Goal: Information Seeking & Learning: Learn about a topic

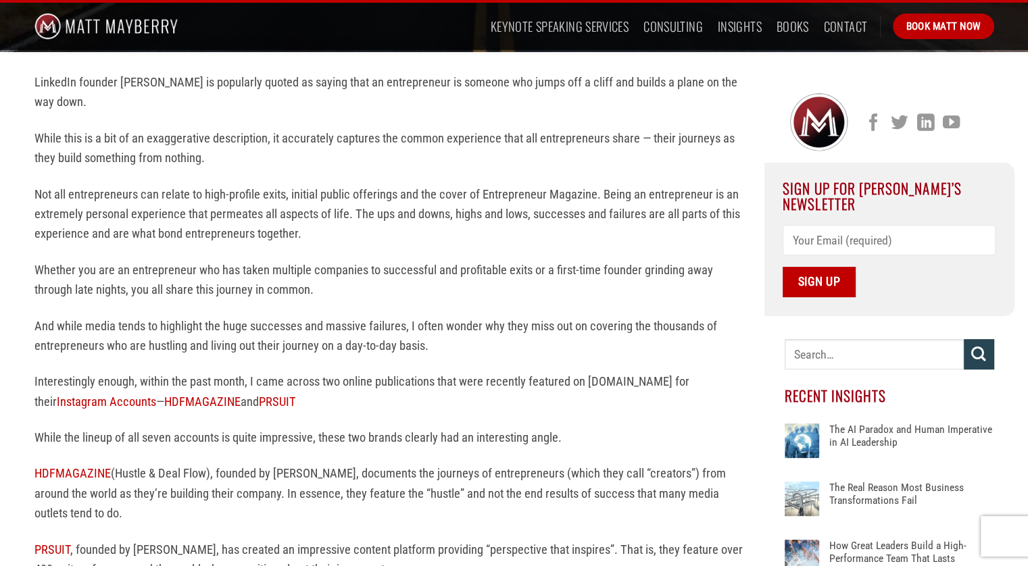
scroll to position [342, 0]
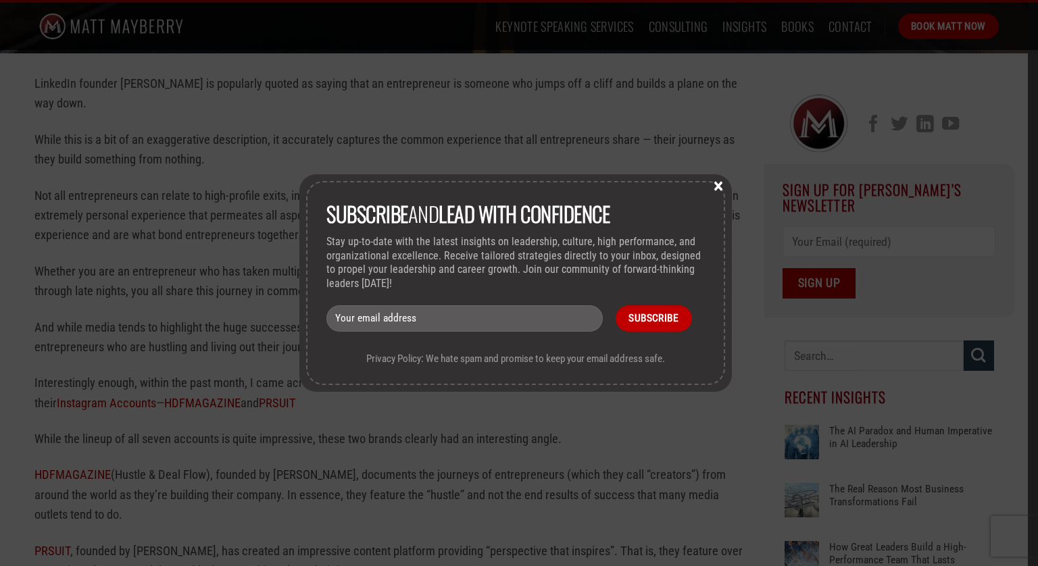
click at [721, 183] on button "×" at bounding box center [718, 185] width 20 height 12
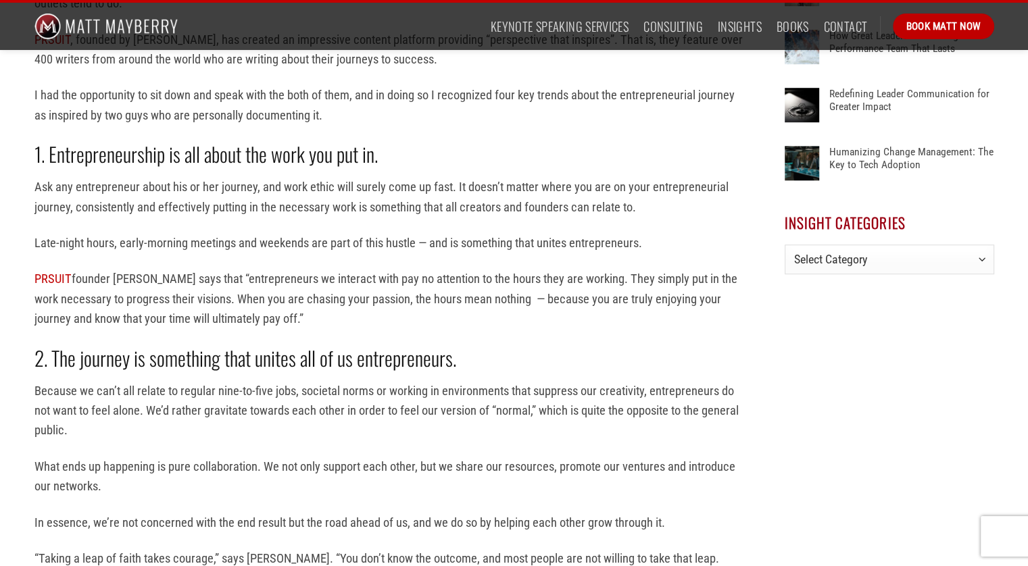
scroll to position [854, 0]
click at [318, 243] on p "Late-night hours, early-morning meetings and weekends are part of this hustle —…" at bounding box center [388, 242] width 709 height 20
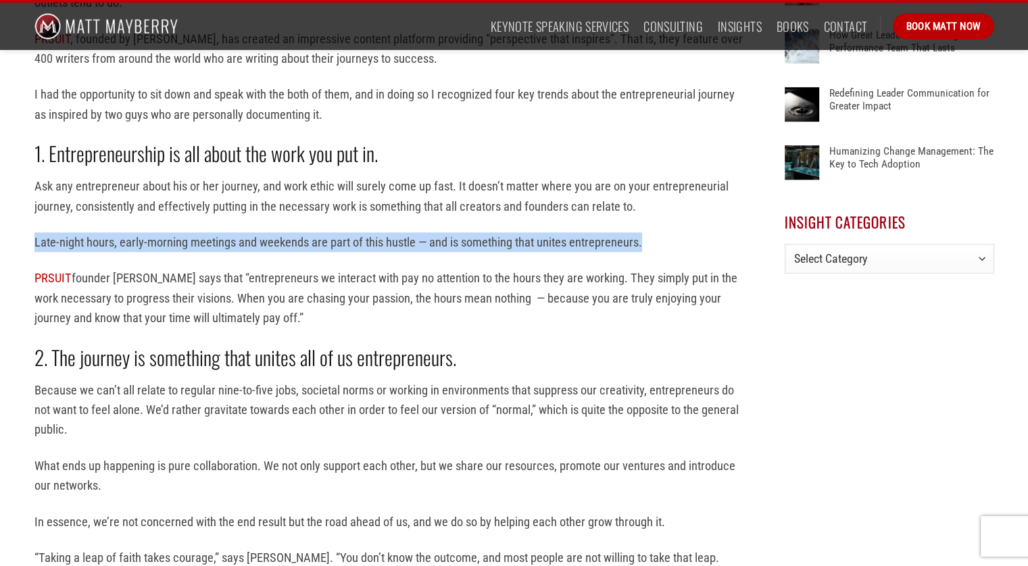
click at [318, 243] on p "Late-night hours, early-morning meetings and weekends are part of this hustle —…" at bounding box center [388, 242] width 709 height 20
click at [303, 243] on p "Late-night hours, early-morning meetings and weekends are part of this hustle —…" at bounding box center [388, 242] width 709 height 20
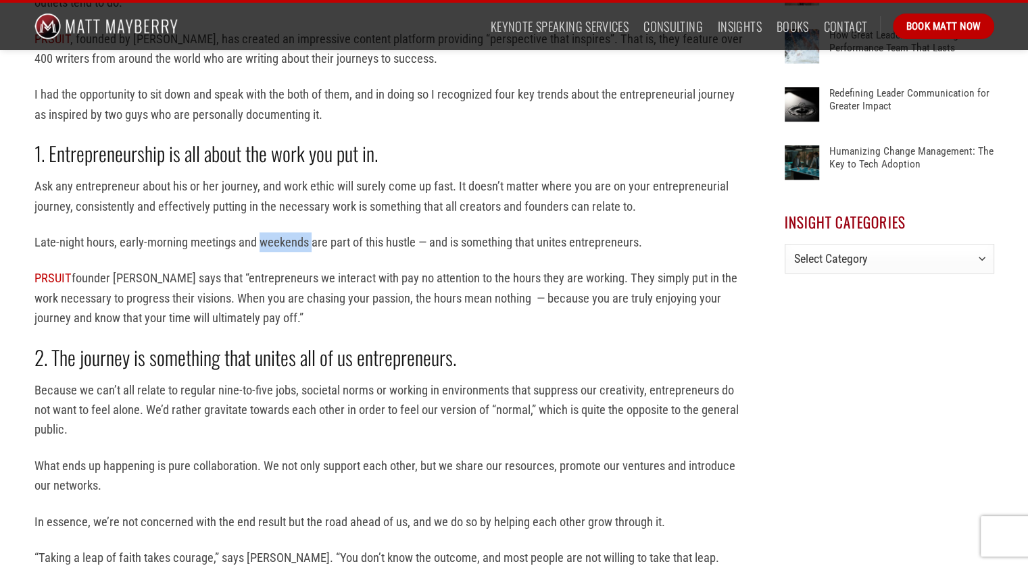
click at [303, 243] on p "Late-night hours, early-morning meetings and weekends are part of this hustle —…" at bounding box center [388, 242] width 709 height 20
click at [333, 238] on p "Late-night hours, early-morning meetings and weekends are part of this hustle —…" at bounding box center [388, 242] width 709 height 20
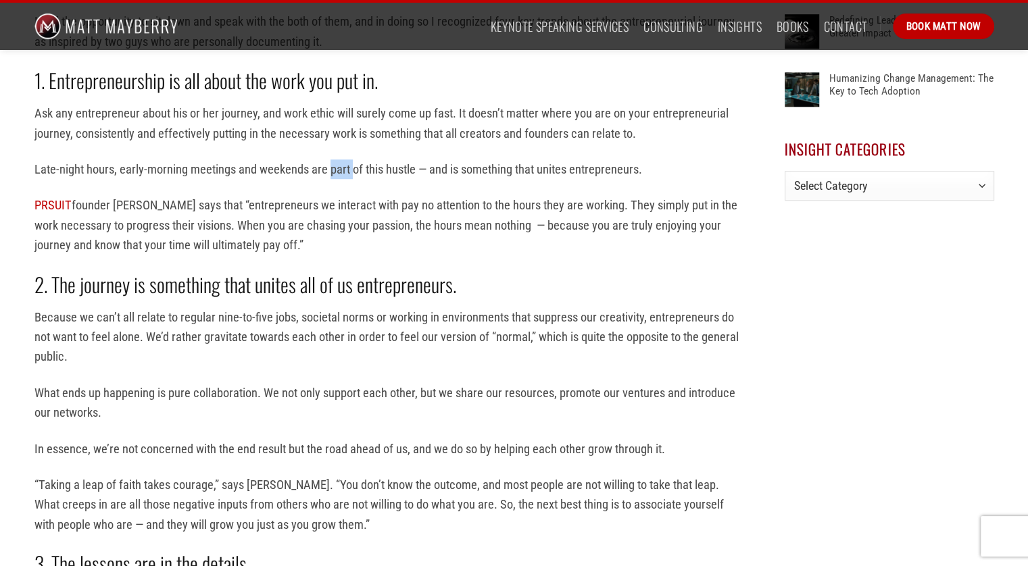
scroll to position [932, 0]
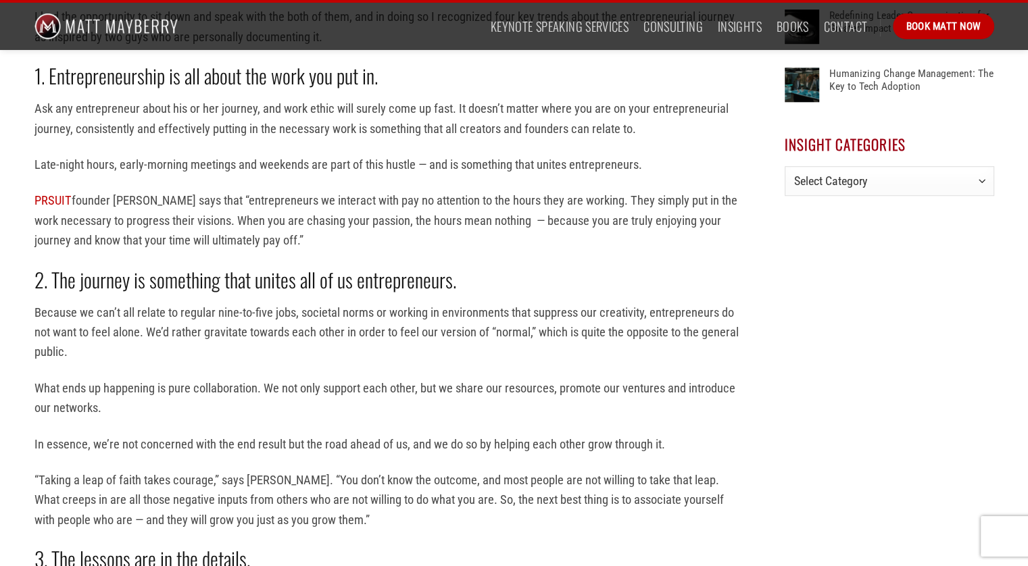
click at [375, 221] on p "PRSUIT founder [PERSON_NAME] says that “entrepreneurs we interact with pay no a…" at bounding box center [388, 220] width 709 height 59
click at [376, 272] on strong "2. The journey is something that unites all of us entrepreneurs." at bounding box center [245, 280] width 422 height 30
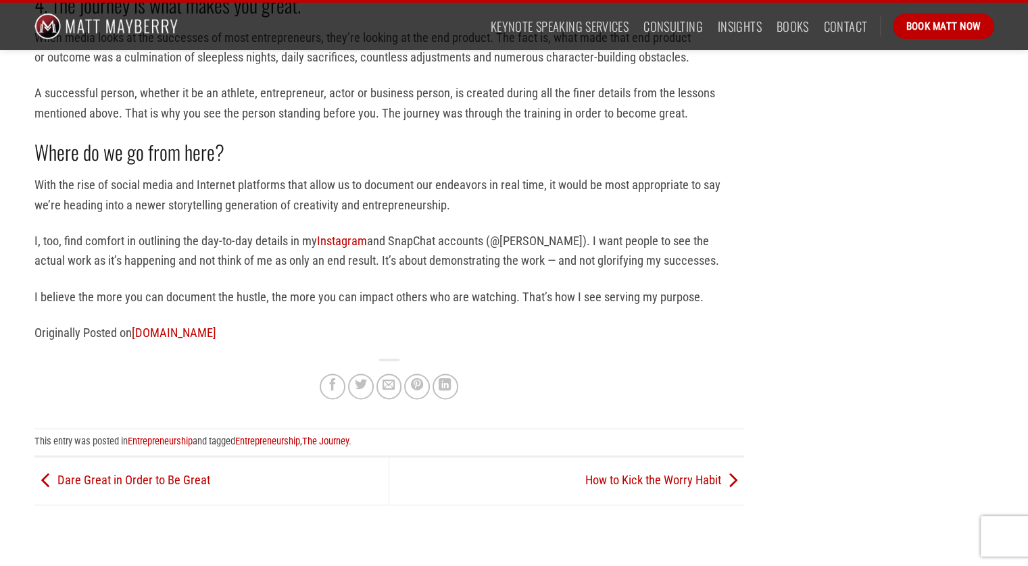
scroll to position [1774, 0]
